Goal: Check status: Check status

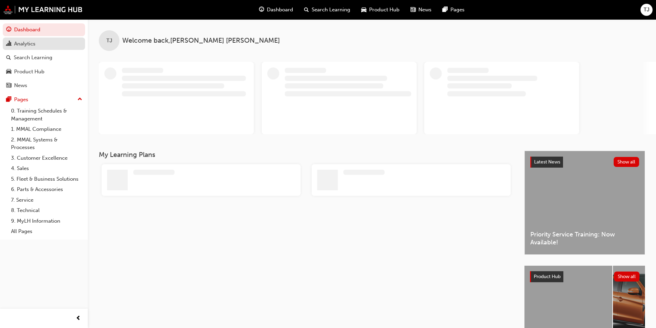
click at [22, 41] on div "Analytics" at bounding box center [24, 44] width 21 height 8
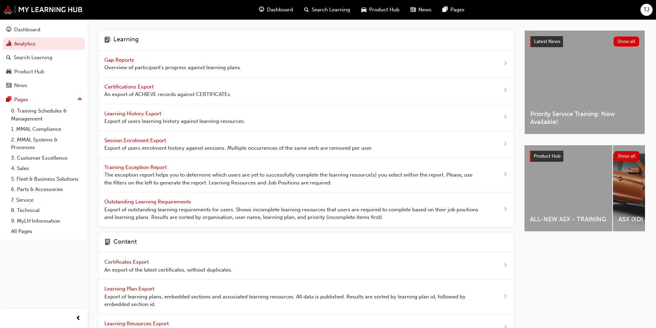
click at [121, 60] on span "Gap Reports" at bounding box center [119, 60] width 31 height 6
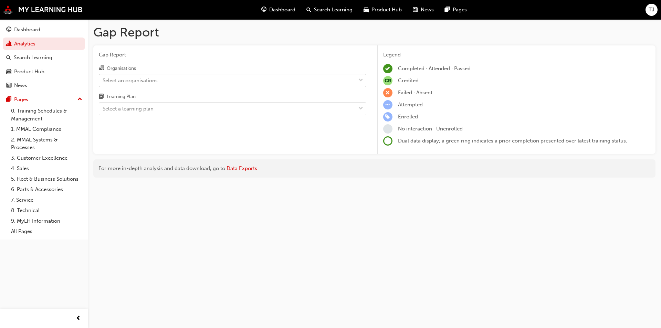
click at [129, 84] on div "Select an organisations" at bounding box center [227, 80] width 256 height 12
click at [103, 83] on input "Organisations Select an organisations" at bounding box center [103, 80] width 1 height 6
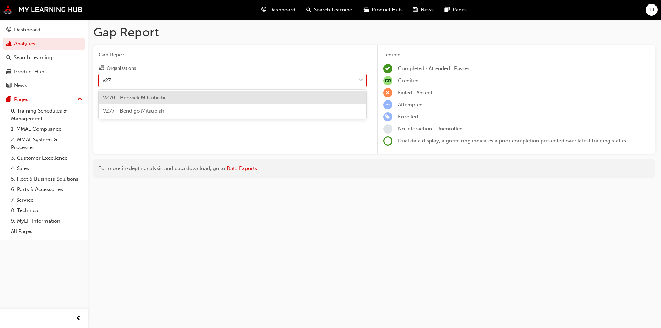
type input "v277"
click at [132, 100] on span "V277 - Bendigo Mitsubishi" at bounding box center [134, 98] width 63 height 6
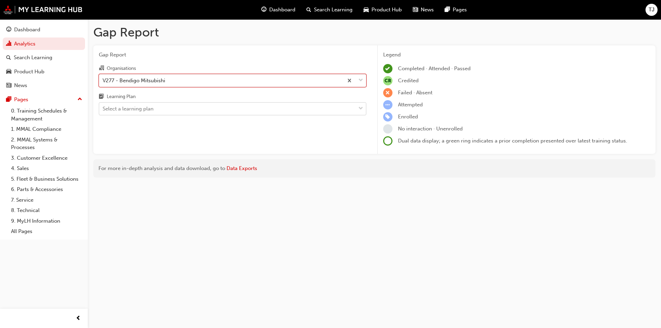
click at [135, 110] on div "Select a learning plan" at bounding box center [128, 109] width 51 height 8
click at [103, 110] on input "Learning Plan Select a learning plan" at bounding box center [103, 109] width 1 height 6
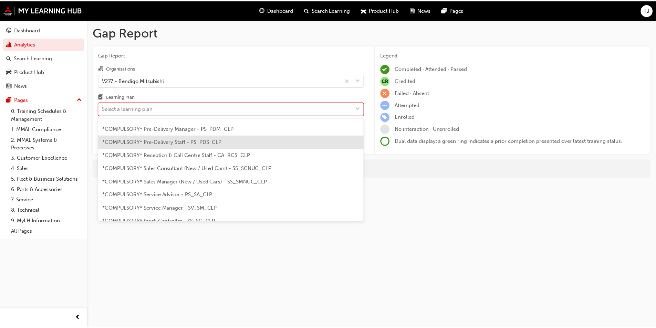
scroll to position [206, 0]
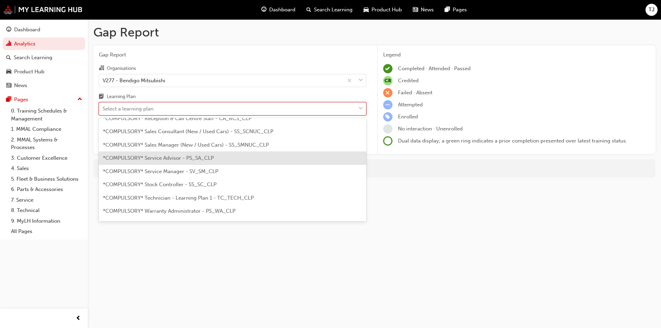
click at [156, 162] on div "*COMPULSORY* Service Advisor - PS_SA_CLP" at bounding box center [232, 157] width 267 height 13
